Goal: Check status: Check status

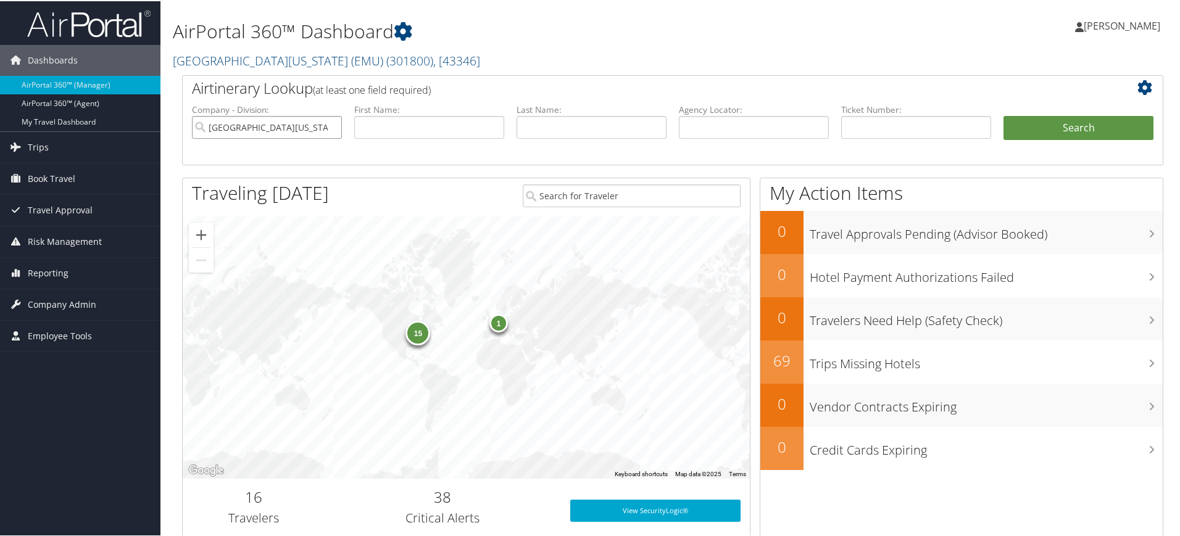
click at [333, 123] on input "Eastern Michigan University (EMU)" at bounding box center [267, 126] width 150 height 23
click at [717, 126] on input "text" at bounding box center [754, 126] width 150 height 23
paste input "DLMZCS"
type input "DLMZCS"
click at [1071, 127] on button "Search" at bounding box center [1079, 127] width 150 height 25
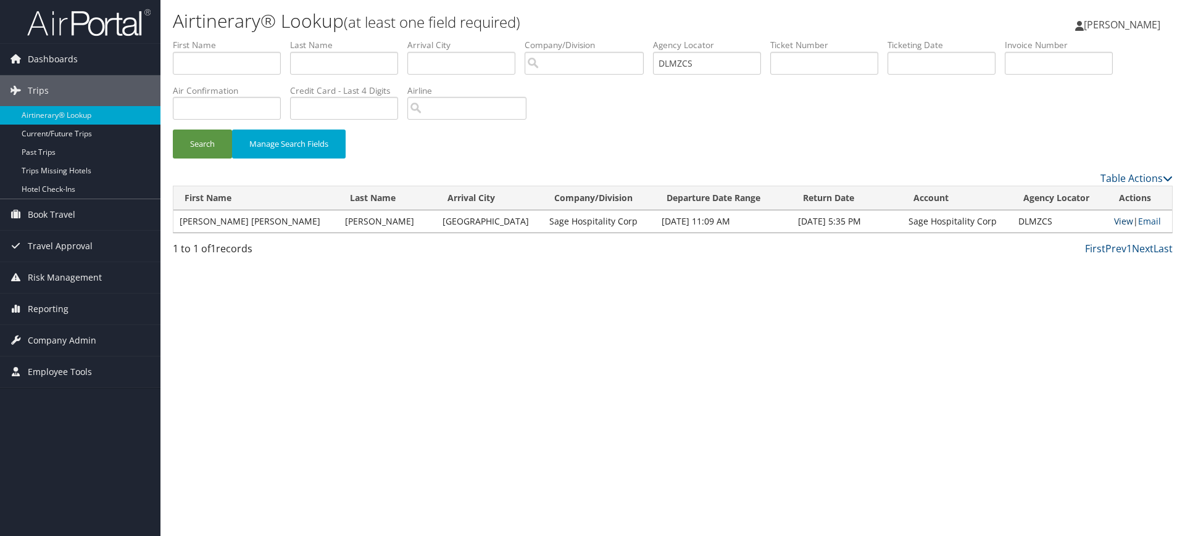
click at [1120, 221] on link "View" at bounding box center [1123, 221] width 19 height 12
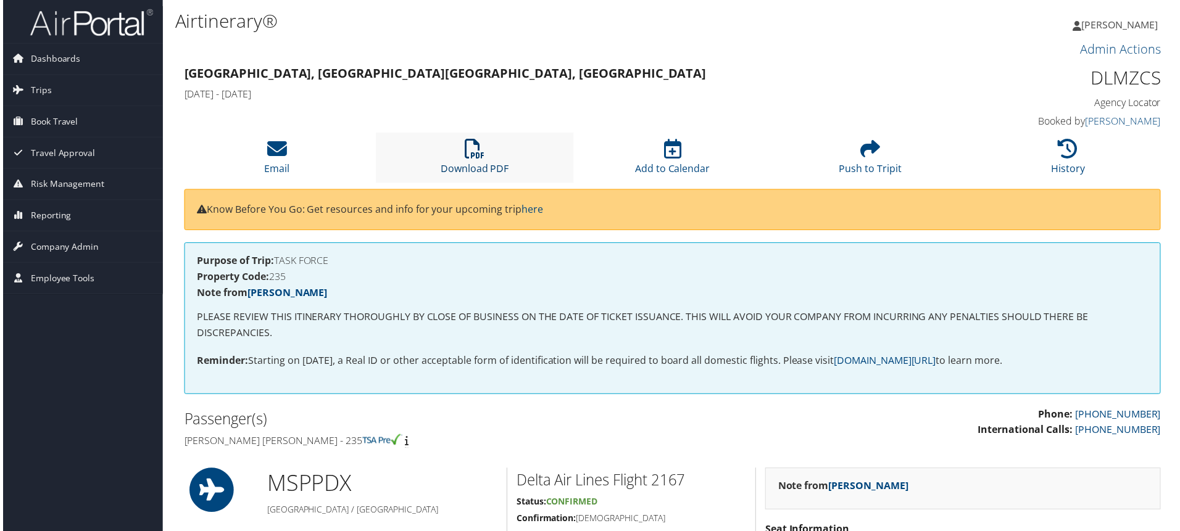
click at [473, 151] on icon at bounding box center [474, 149] width 20 height 20
